Goal: Check status

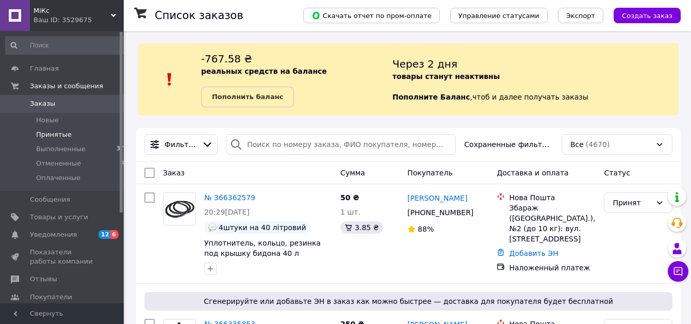
click at [60, 132] on span "Принятые" at bounding box center [54, 134] width 36 height 9
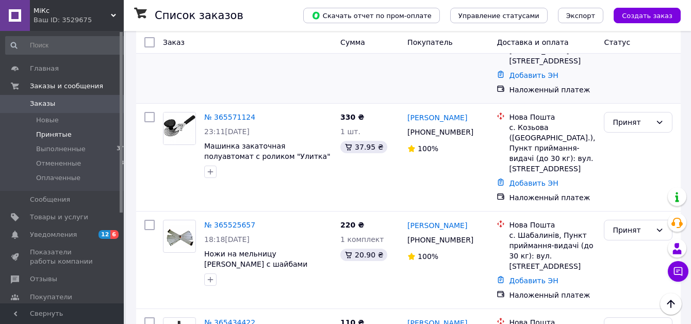
scroll to position [1970, 0]
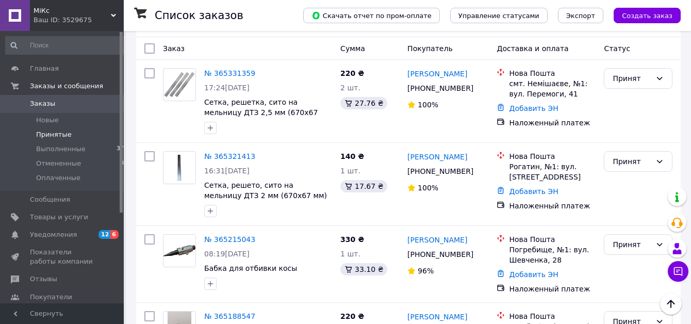
scroll to position [263, 0]
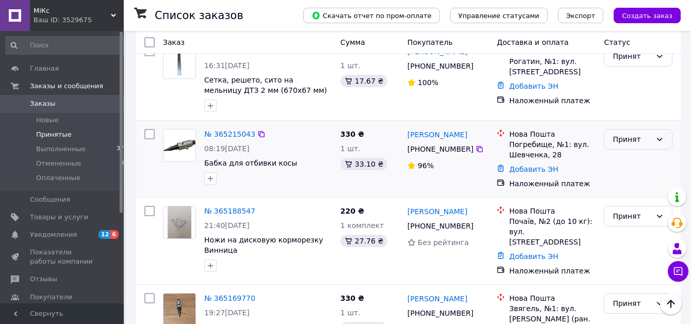
click at [630, 140] on div "Принят" at bounding box center [632, 139] width 39 height 11
click at [632, 165] on li "Выполнен" at bounding box center [639, 162] width 68 height 19
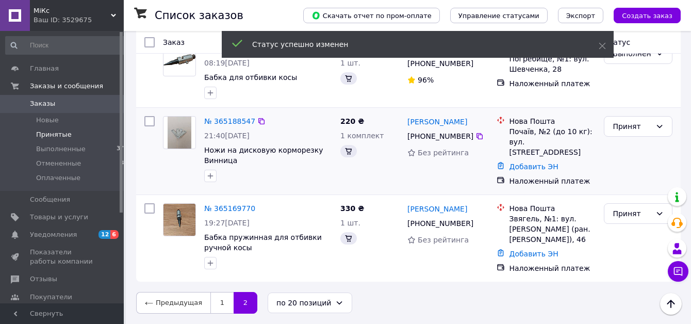
scroll to position [346, 0]
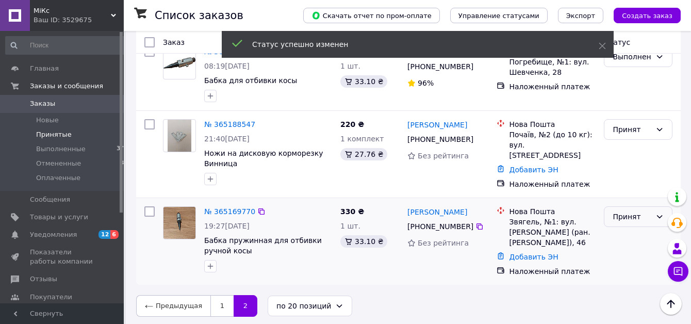
click at [648, 215] on div "Принят" at bounding box center [632, 216] width 39 height 11
click at [632, 234] on li "Выполнен" at bounding box center [639, 235] width 68 height 19
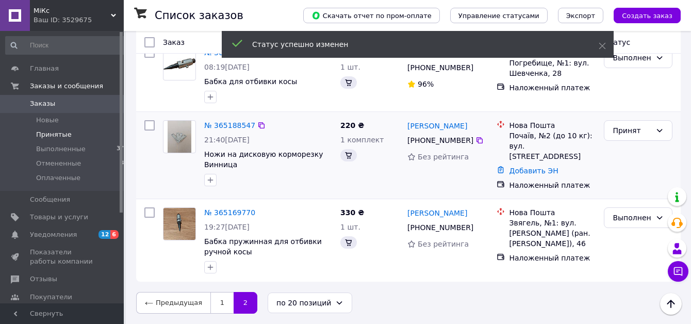
scroll to position [342, 0]
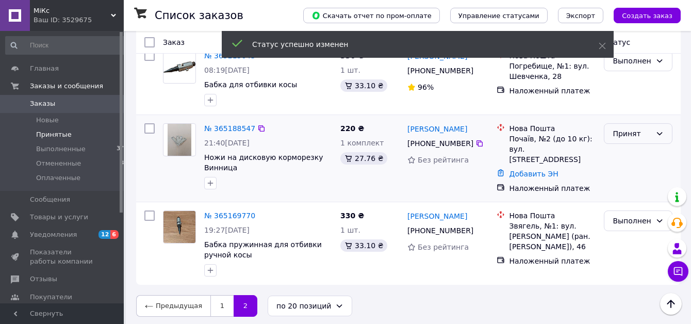
click at [630, 137] on div "Принят" at bounding box center [632, 133] width 39 height 11
click at [630, 149] on li "Выполнен" at bounding box center [639, 156] width 68 height 19
